Goal: Task Accomplishment & Management: Use online tool/utility

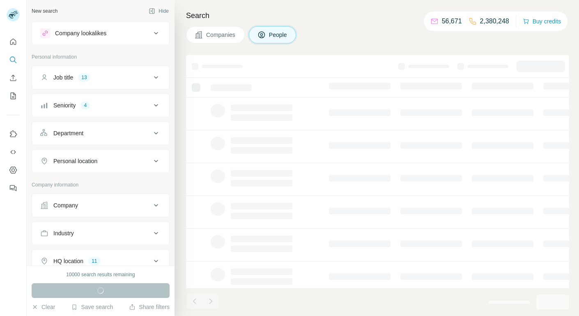
click at [91, 206] on div "Company" at bounding box center [95, 206] width 111 height 8
click at [64, 238] on input "text" at bounding box center [100, 241] width 121 height 15
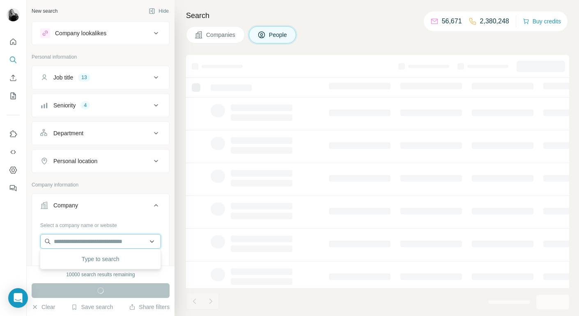
paste input "**********"
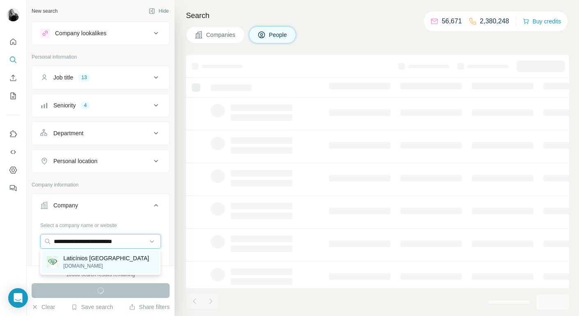
type input "**********"
click at [79, 263] on p "[DOMAIN_NAME]" at bounding box center [106, 266] width 86 height 7
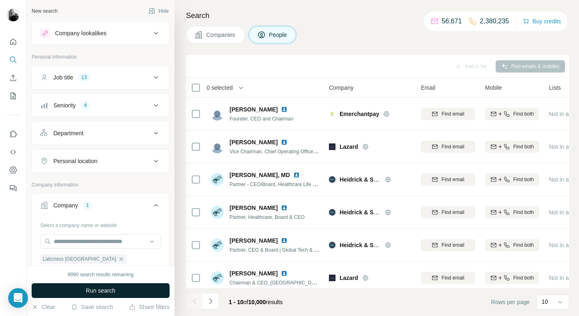
click at [94, 293] on span "Run search" at bounding box center [101, 291] width 30 height 8
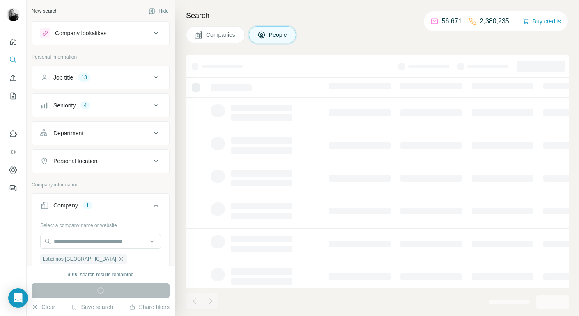
click at [94, 293] on div "Run search" at bounding box center [101, 291] width 138 height 15
click at [157, 107] on icon at bounding box center [156, 106] width 10 height 10
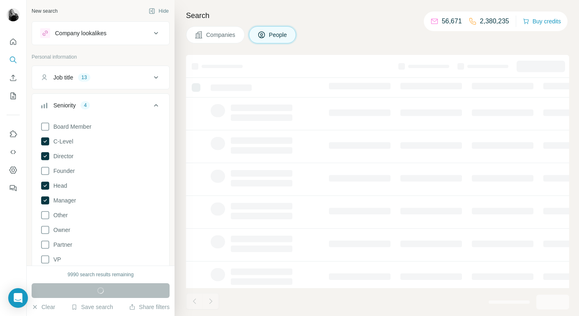
click at [157, 107] on icon at bounding box center [156, 106] width 10 height 10
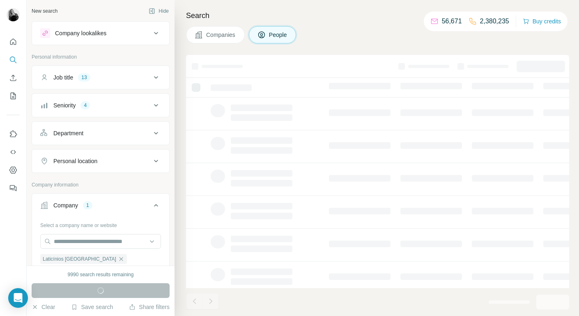
click at [156, 80] on icon at bounding box center [156, 78] width 10 height 10
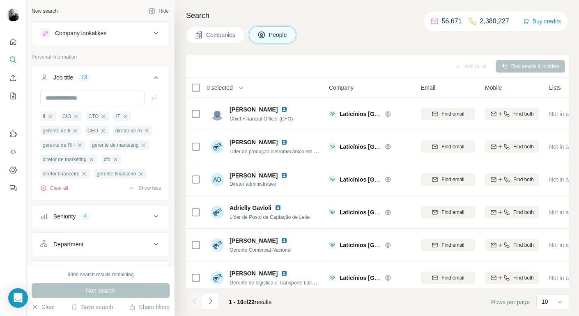
click at [156, 80] on icon at bounding box center [156, 78] width 10 height 10
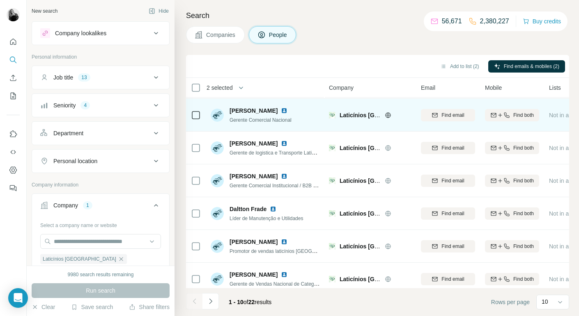
scroll to position [137, 0]
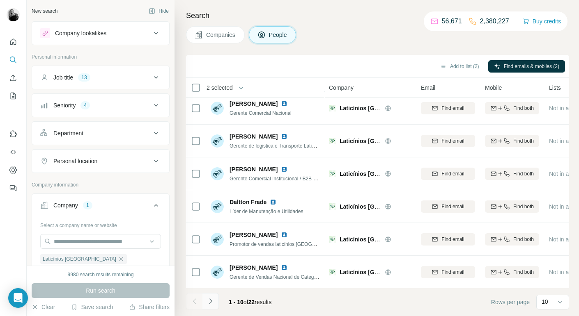
click at [211, 302] on icon "Navigate to next page" at bounding box center [210, 302] width 8 height 8
click at [211, 302] on icon "Navigate to next page" at bounding box center [210, 301] width 3 height 5
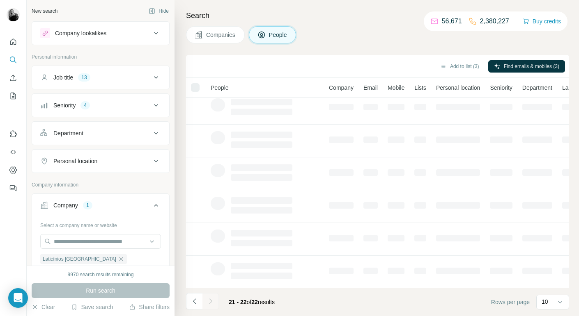
scroll to position [0, 0]
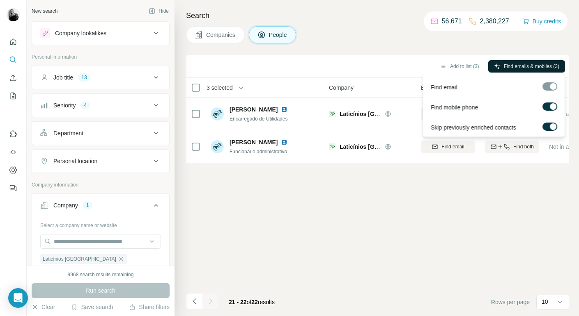
click at [518, 67] on span "Find emails & mobiles (3)" at bounding box center [531, 66] width 55 height 7
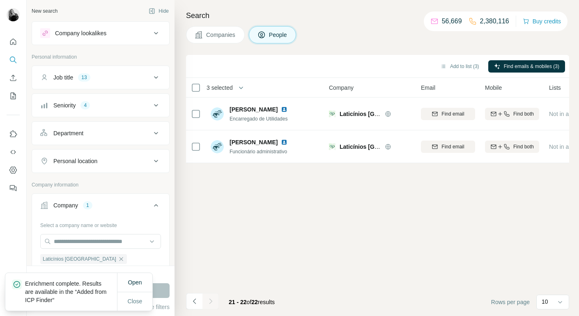
click at [522, 184] on div "Add to list (3) Find emails & mobiles (3) 3 selected People Company Email Mobil…" at bounding box center [377, 185] width 383 height 261
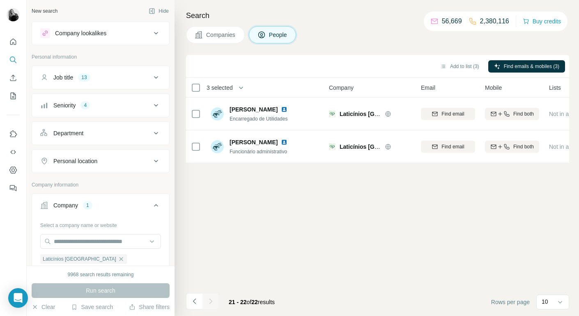
click at [156, 105] on icon at bounding box center [156, 105] width 4 height 2
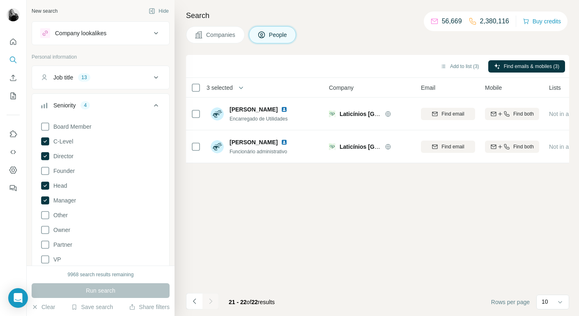
click at [155, 79] on icon at bounding box center [156, 78] width 10 height 10
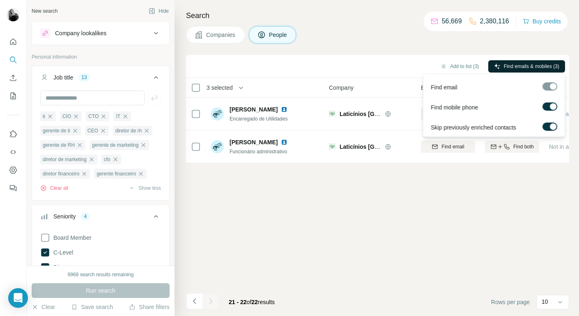
click at [534, 66] on span "Find emails & mobiles (3)" at bounding box center [531, 66] width 55 height 7
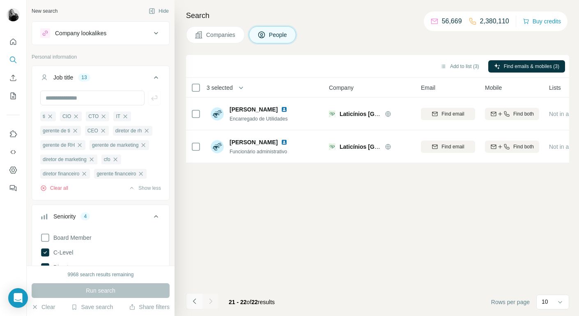
click at [194, 303] on icon "Navigate to previous page" at bounding box center [193, 301] width 3 height 5
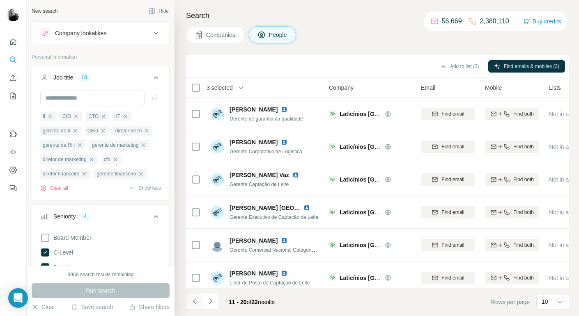
click at [194, 303] on icon "Navigate to previous page" at bounding box center [193, 301] width 3 height 5
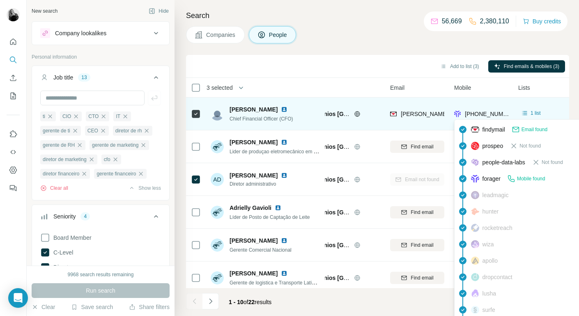
scroll to position [0, 31]
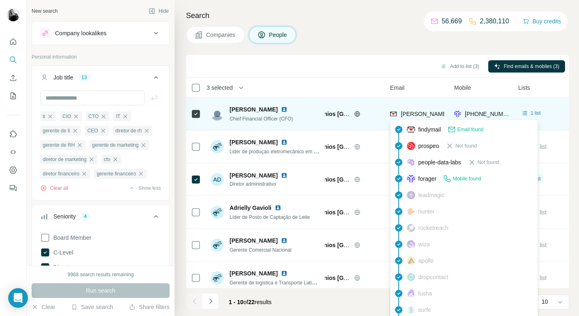
click at [422, 114] on span "[PERSON_NAME][EMAIL_ADDRESS][DOMAIN_NAME]" at bounding box center [473, 114] width 144 height 7
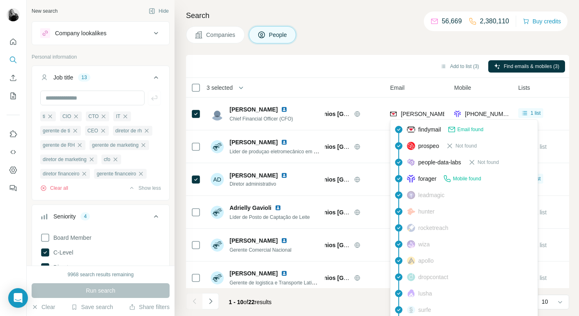
click at [407, 57] on div "Add to list (3) Find emails & mobiles (3)" at bounding box center [377, 66] width 383 height 23
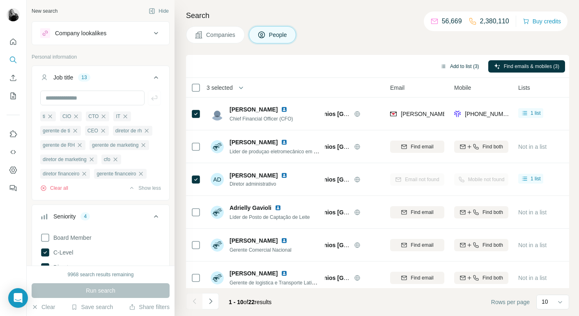
click at [458, 68] on button "Add to list (3)" at bounding box center [459, 66] width 50 height 12
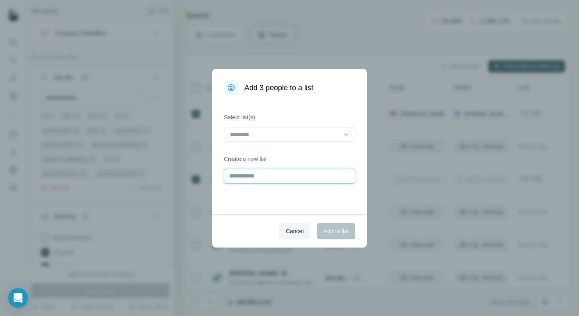
click at [241, 175] on input "text" at bounding box center [289, 176] width 131 height 15
click at [268, 137] on input at bounding box center [284, 134] width 111 height 9
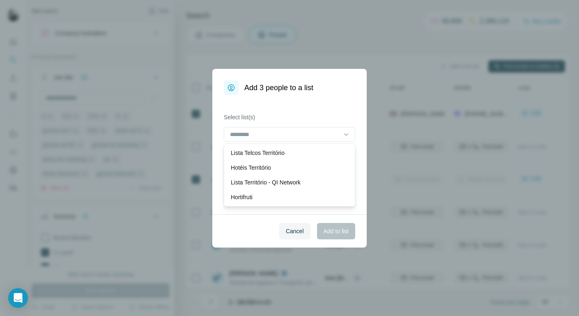
click at [298, 108] on div "Select list(s) Create a new list" at bounding box center [289, 154] width 154 height 119
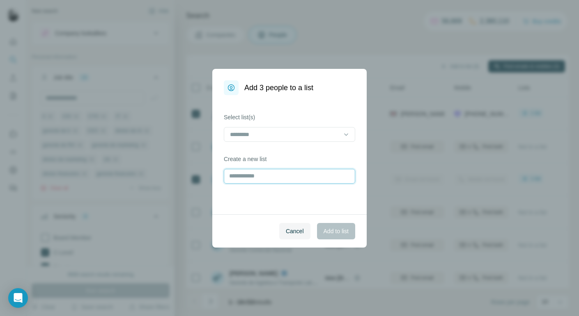
click at [238, 177] on input "text" at bounding box center [289, 176] width 131 height 15
type input "*"
type input "*********"
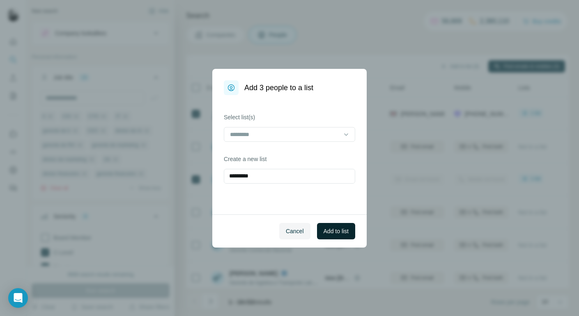
click at [330, 230] on span "Add to list" at bounding box center [335, 231] width 25 height 8
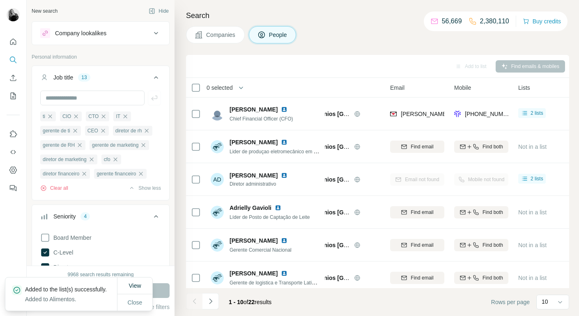
click at [43, 296] on p "Added to Alimentos." at bounding box center [69, 300] width 88 height 8
click at [127, 281] on button "View" at bounding box center [135, 286] width 24 height 15
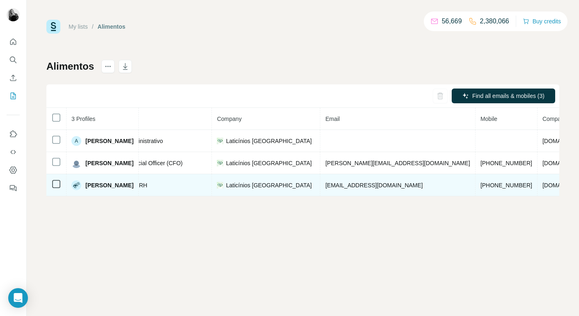
scroll to position [0, 132]
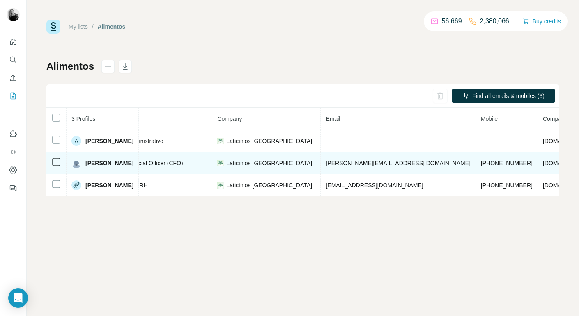
drag, startPoint x: 346, startPoint y: 163, endPoint x: 468, endPoint y: 162, distance: 122.3
click at [468, 162] on td "[PERSON_NAME][EMAIL_ADDRESS][DOMAIN_NAME]" at bounding box center [398, 163] width 155 height 22
copy span "[PERSON_NAME][EMAIL_ADDRESS][DOMAIN_NAME]"
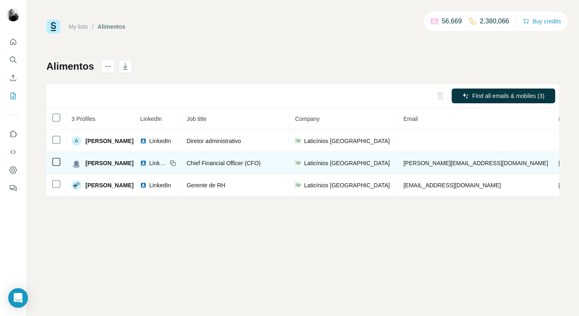
scroll to position [0, 0]
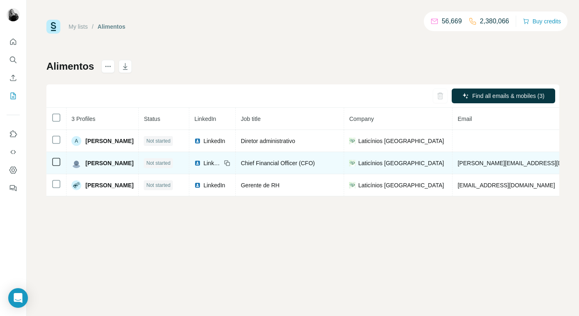
click at [221, 163] on span "LinkedIn" at bounding box center [212, 163] width 18 height 8
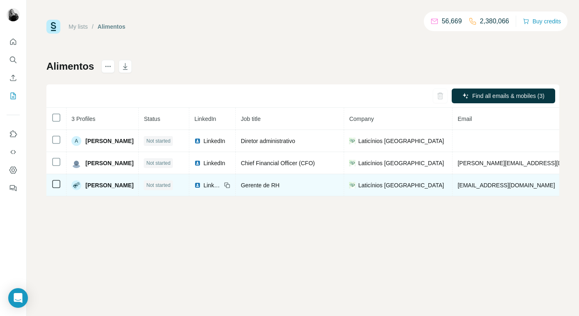
click at [221, 187] on span "LinkedIn" at bounding box center [212, 185] width 18 height 8
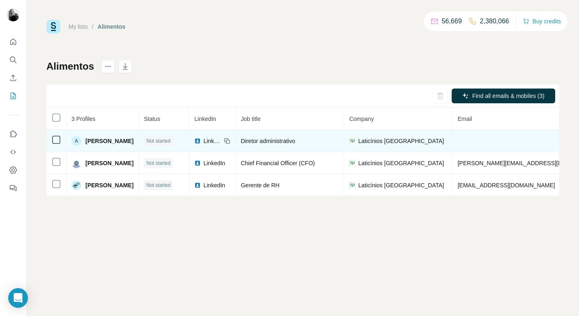
click at [221, 140] on span "LinkedIn" at bounding box center [212, 141] width 18 height 8
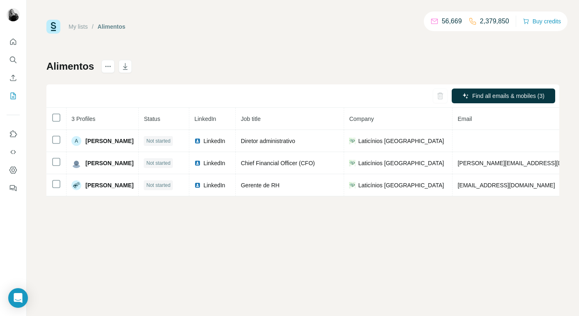
click at [261, 52] on div "My lists / Alimentos 56,669 2,379,850 Buy credits Alimentos Find all emails & m…" at bounding box center [302, 108] width 513 height 177
